Goal: Transaction & Acquisition: Purchase product/service

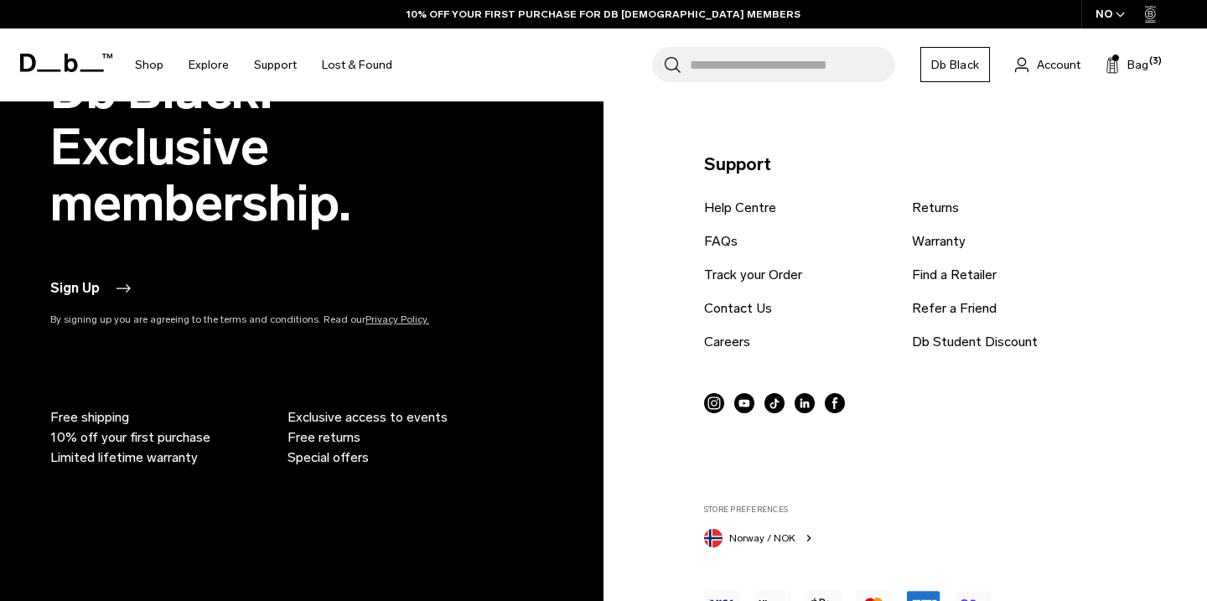
scroll to position [3406, 0]
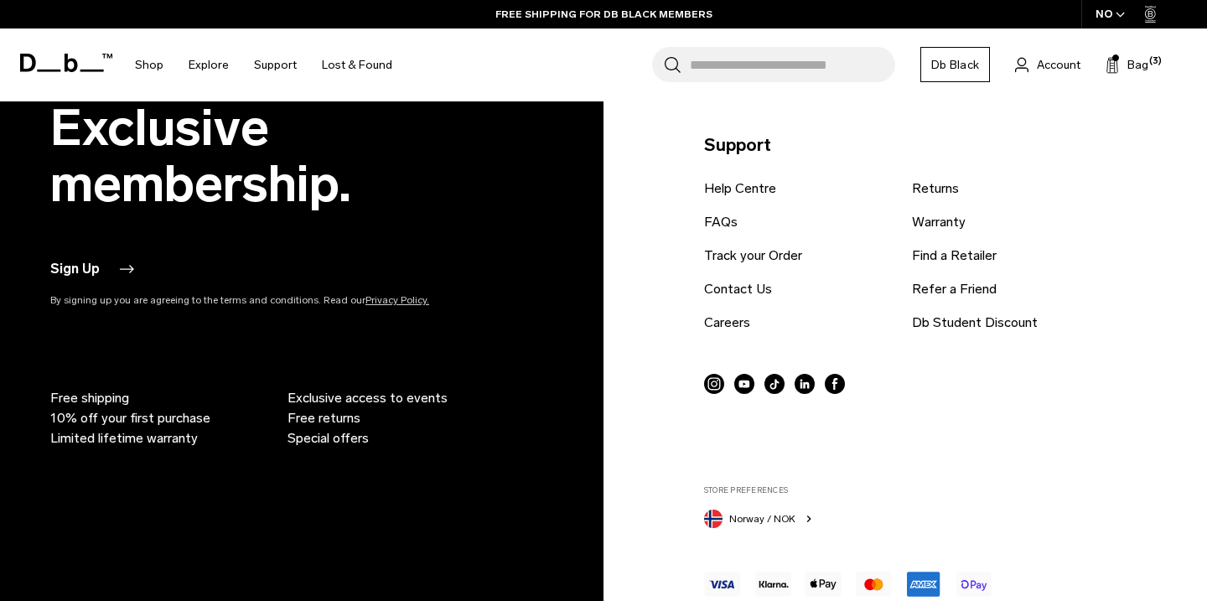
click at [121, 266] on icon "button" at bounding box center [126, 269] width 20 height 20
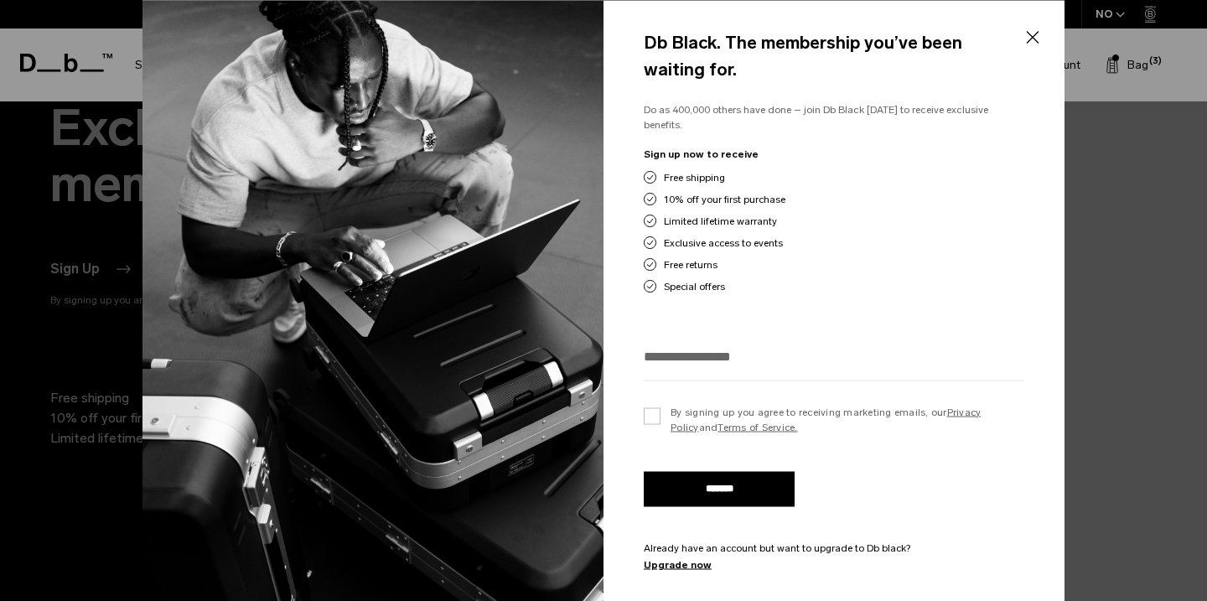
click at [97, 233] on div at bounding box center [603, 300] width 1207 height 601
click at [1036, 39] on button "Close" at bounding box center [1031, 37] width 21 height 35
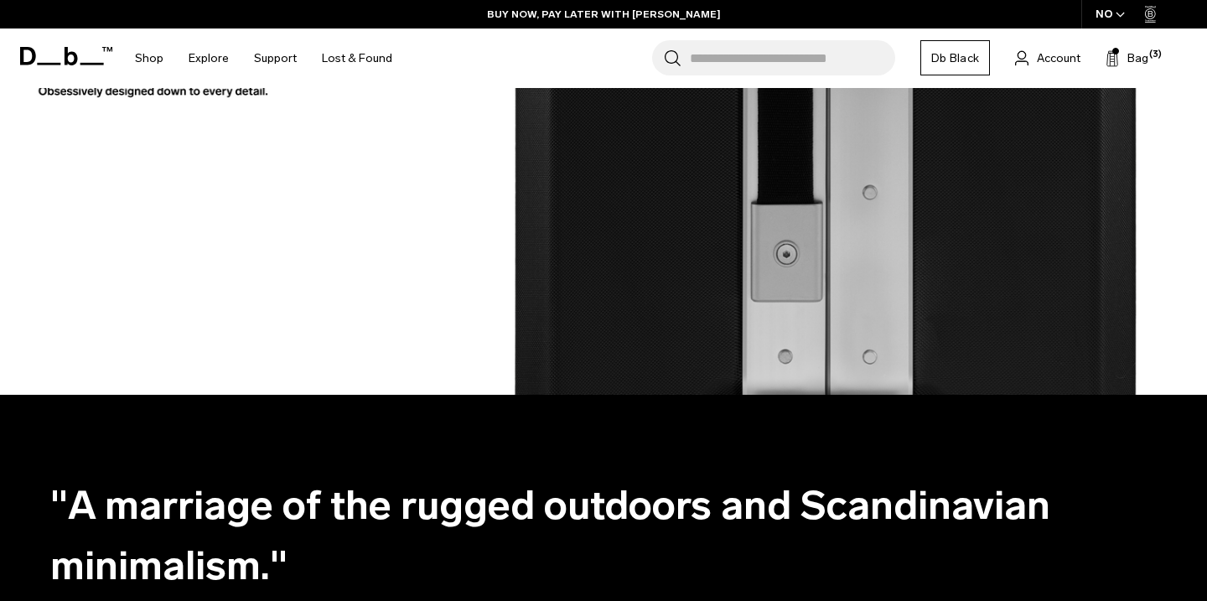
scroll to position [1402, 0]
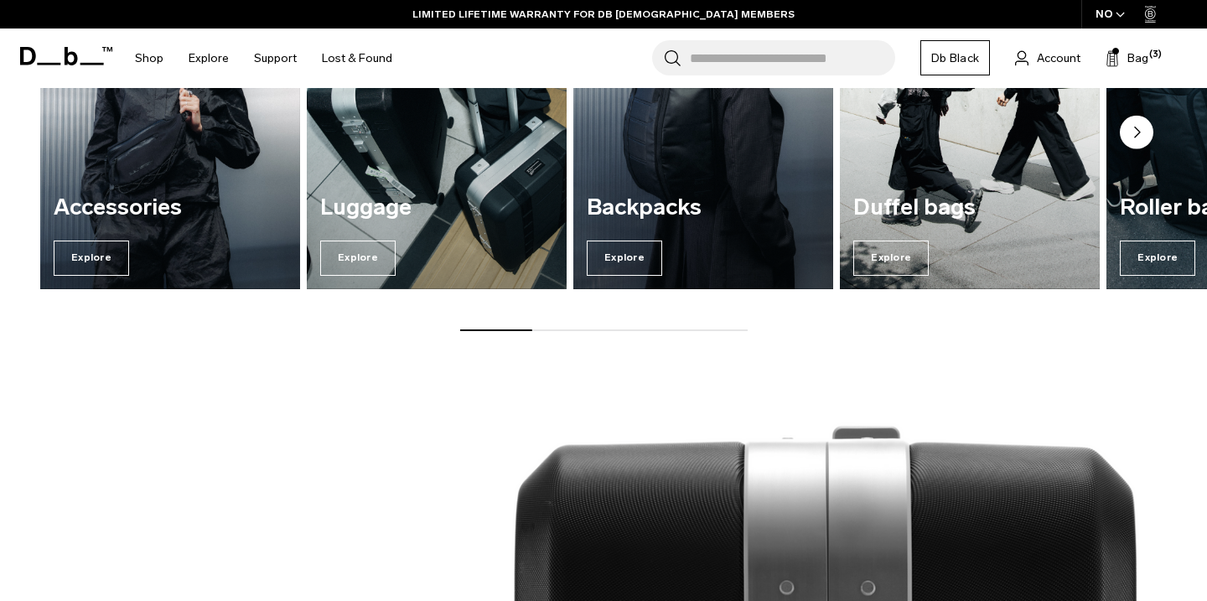
click at [755, 55] on input "Search for Bags, Luggage..." at bounding box center [792, 57] width 205 height 35
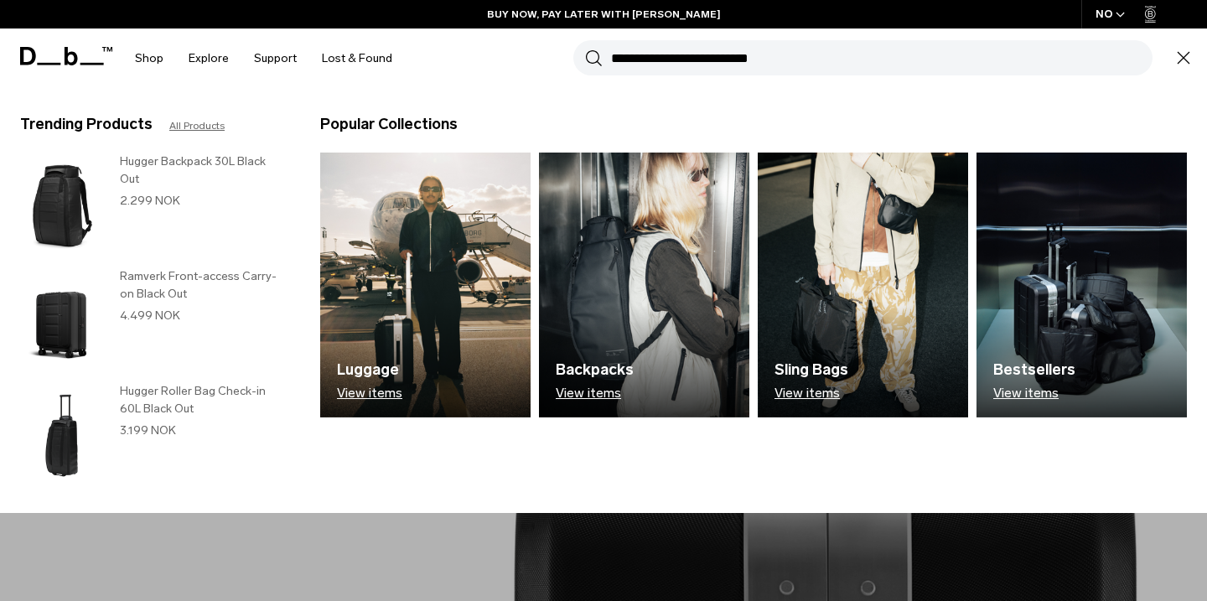
click at [1186, 64] on icon "button" at bounding box center [1183, 58] width 20 height 20
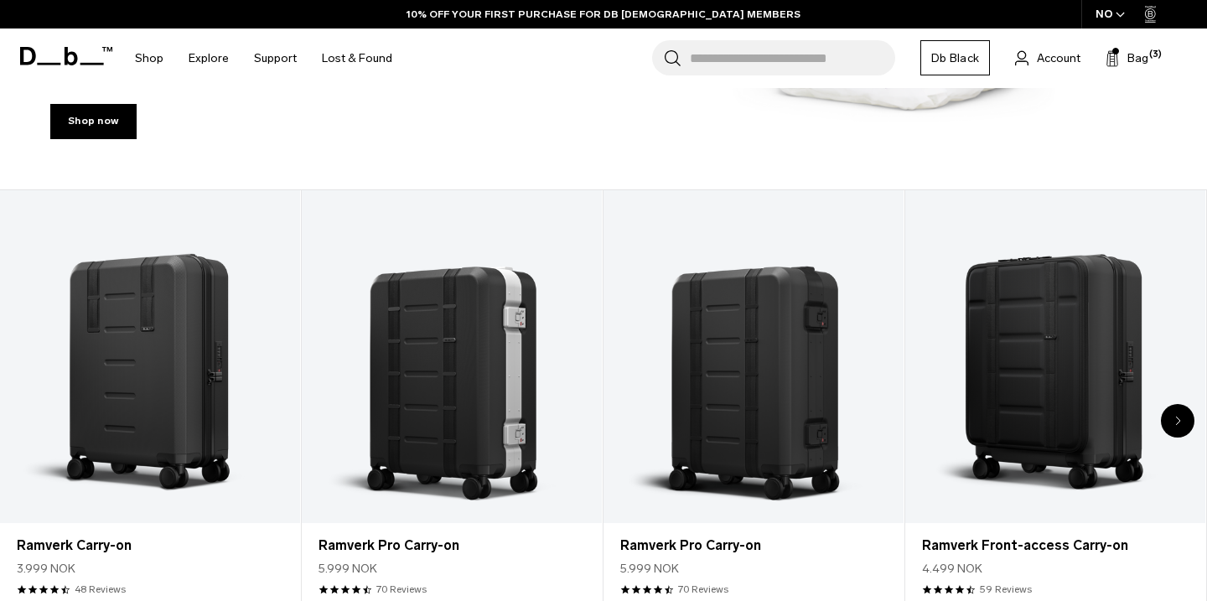
scroll to position [576, 0]
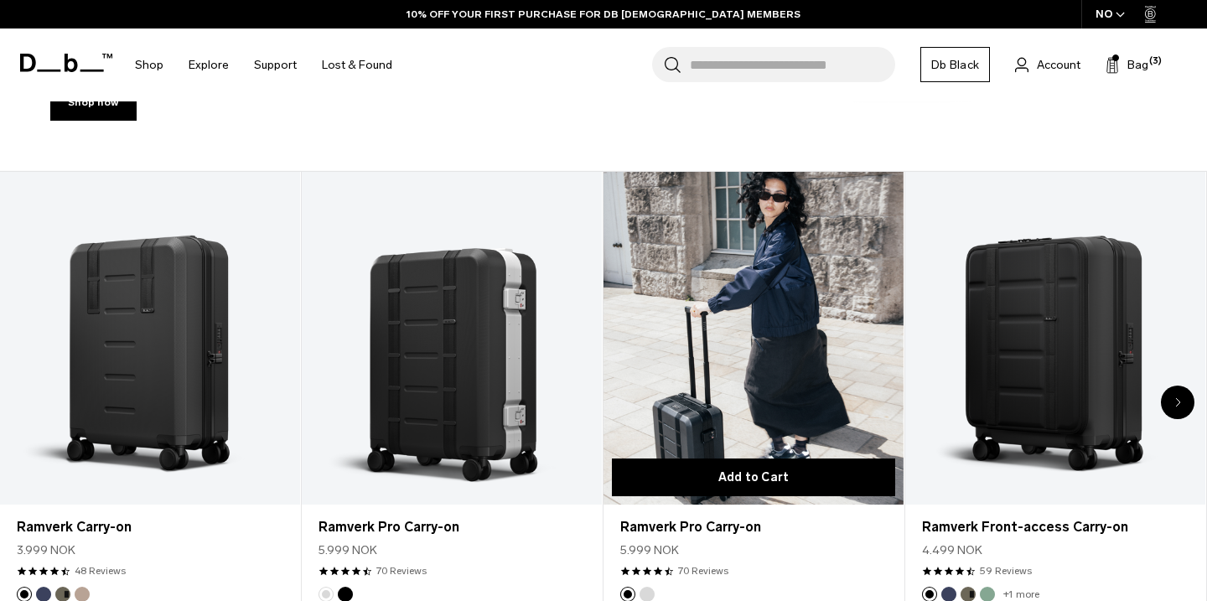
click at [755, 476] on button "Add to Cart" at bounding box center [753, 477] width 283 height 38
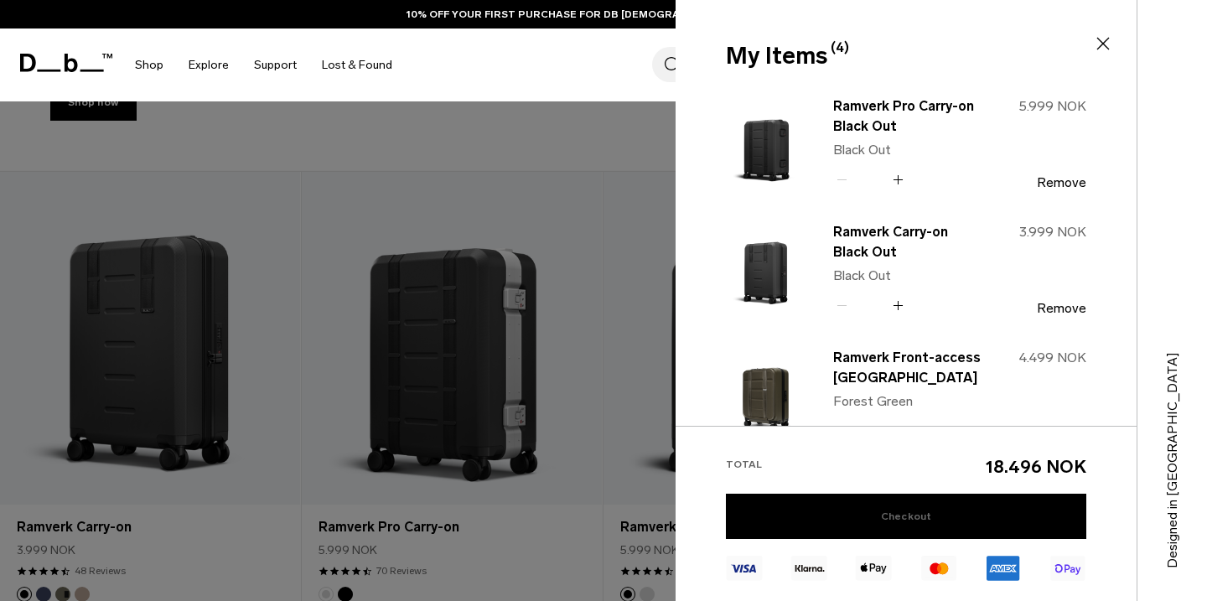
click at [931, 518] on link "Checkout" at bounding box center [906, 516] width 360 height 45
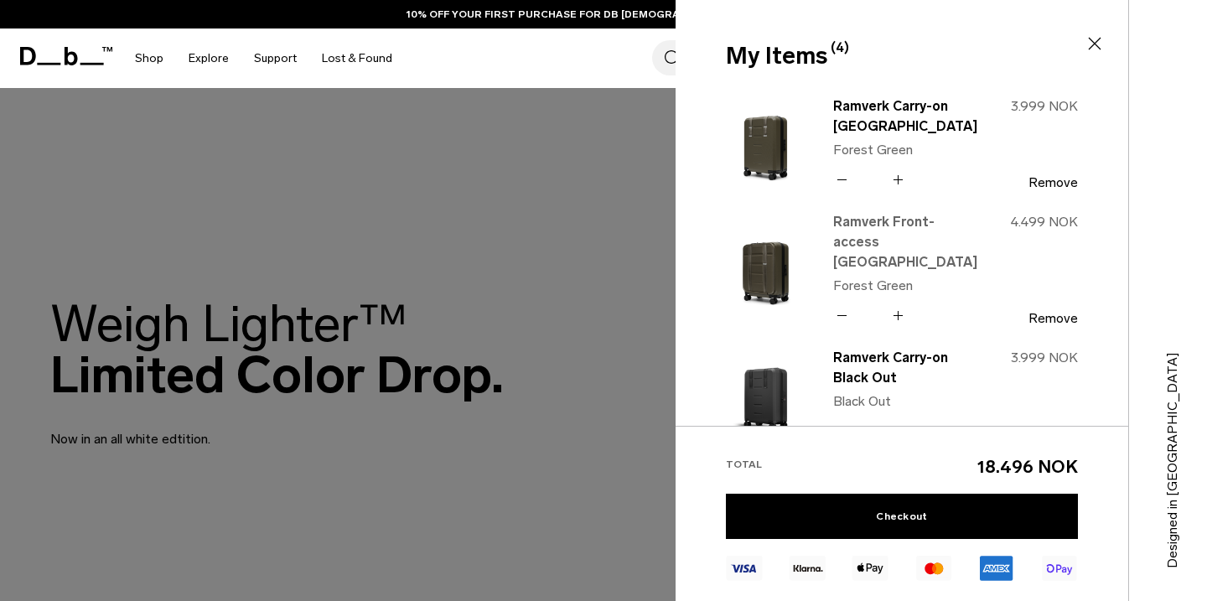
scroll to position [359, 0]
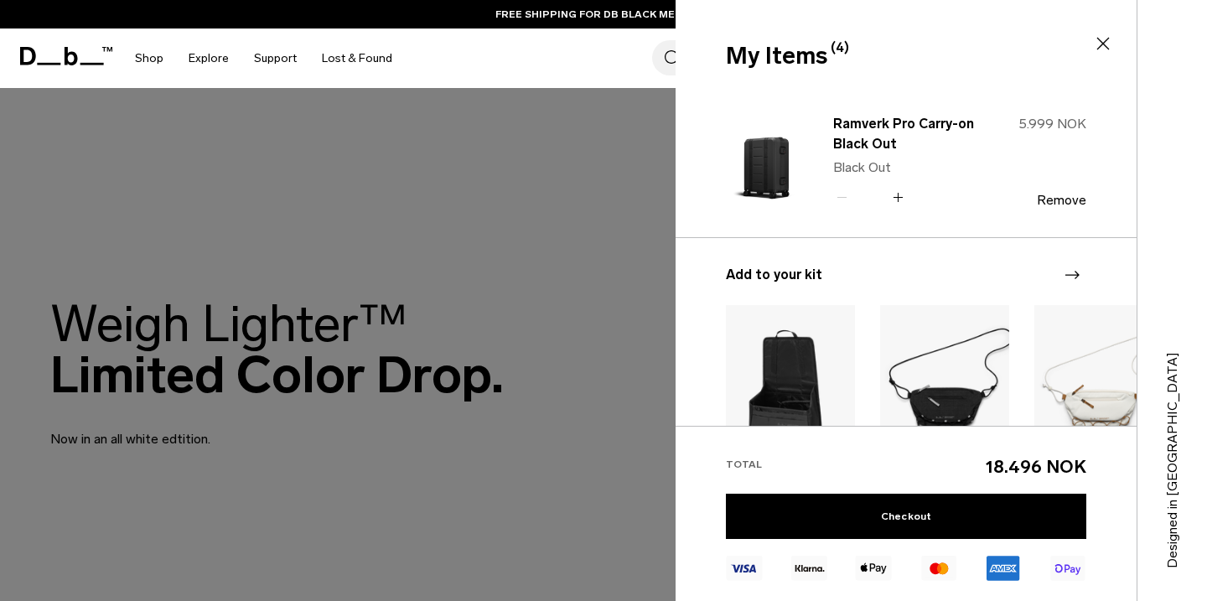
click at [206, 190] on div at bounding box center [603, 300] width 1207 height 601
